Goal: Transaction & Acquisition: Subscribe to service/newsletter

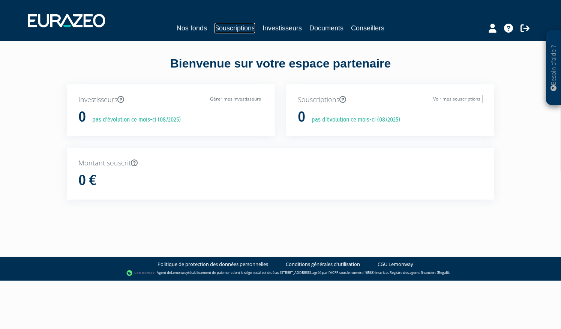
click at [229, 28] on link "Souscriptions" at bounding box center [235, 28] width 41 height 11
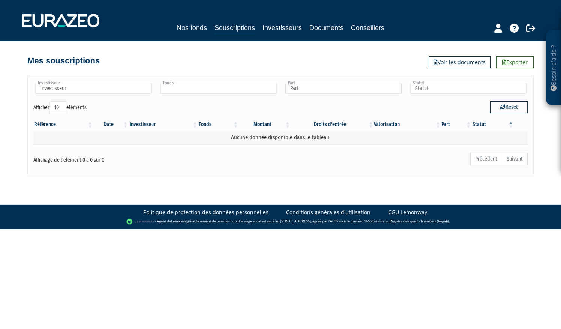
click at [226, 90] on input "text" at bounding box center [218, 88] width 116 height 11
click at [200, 28] on link "Nos fonds" at bounding box center [192, 28] width 30 height 11
type input "Fonds"
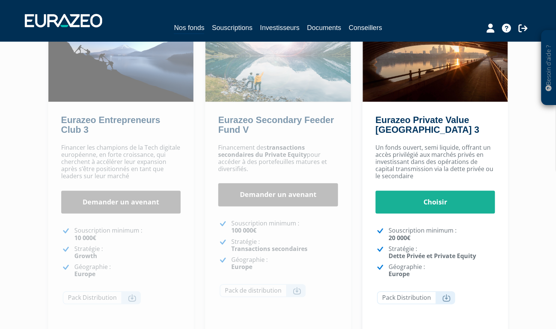
scroll to position [90, 0]
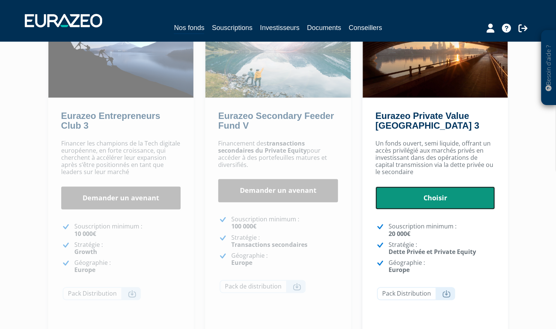
click at [448, 196] on link "Choisir" at bounding box center [435, 197] width 120 height 23
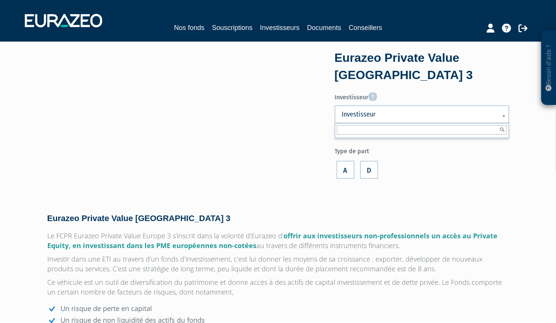
click at [408, 115] on span "Investisseur" at bounding box center [416, 114] width 150 height 9
